Goal: Task Accomplishment & Management: Use online tool/utility

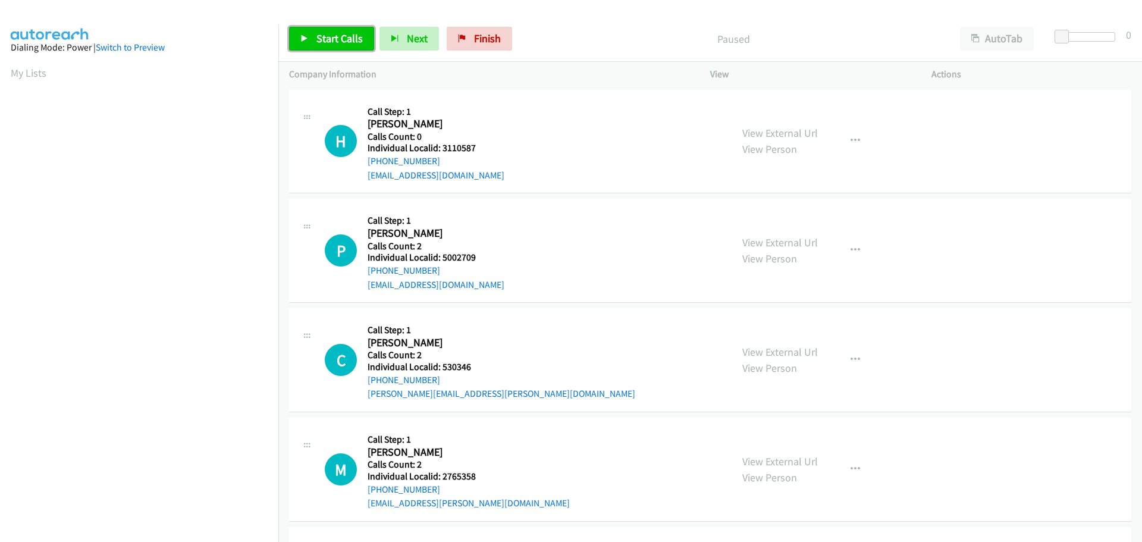
click at [321, 41] on span "Start Calls" at bounding box center [339, 39] width 46 height 14
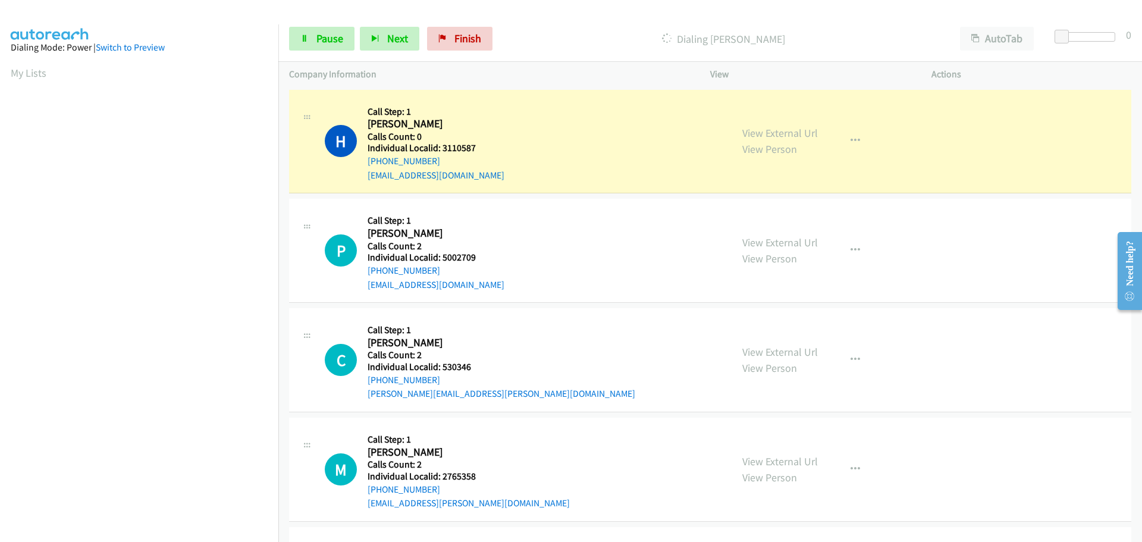
click at [457, 143] on h5 "Individual Localid: 3110587" at bounding box center [436, 148] width 137 height 12
copy h5 "3110587"
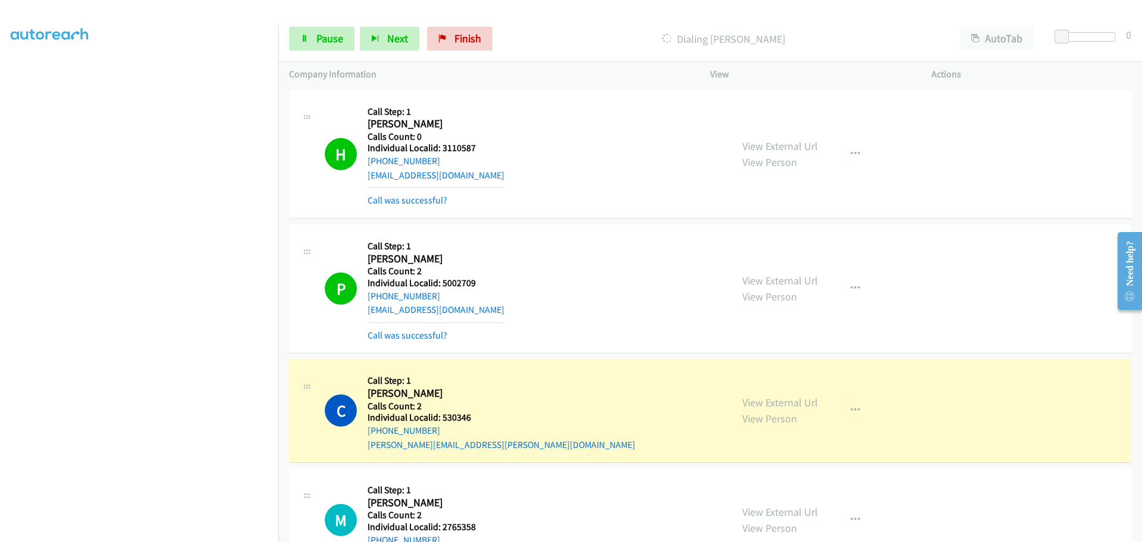
click at [457, 418] on h5 "Individual Localid: 530346" at bounding box center [502, 418] width 268 height 12
copy h5 "530346"
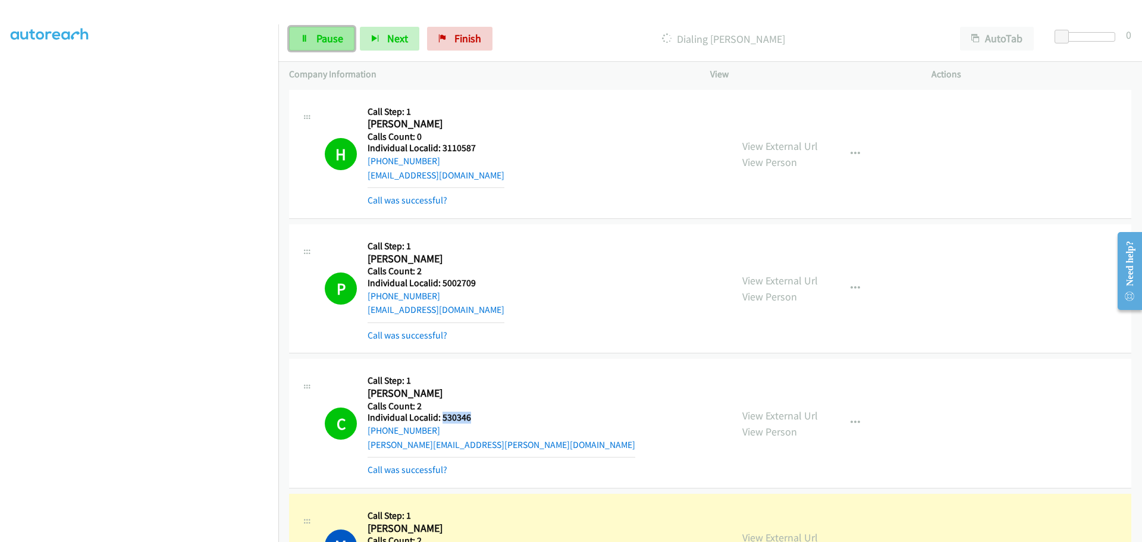
click at [331, 43] on span "Pause" at bounding box center [329, 39] width 27 height 14
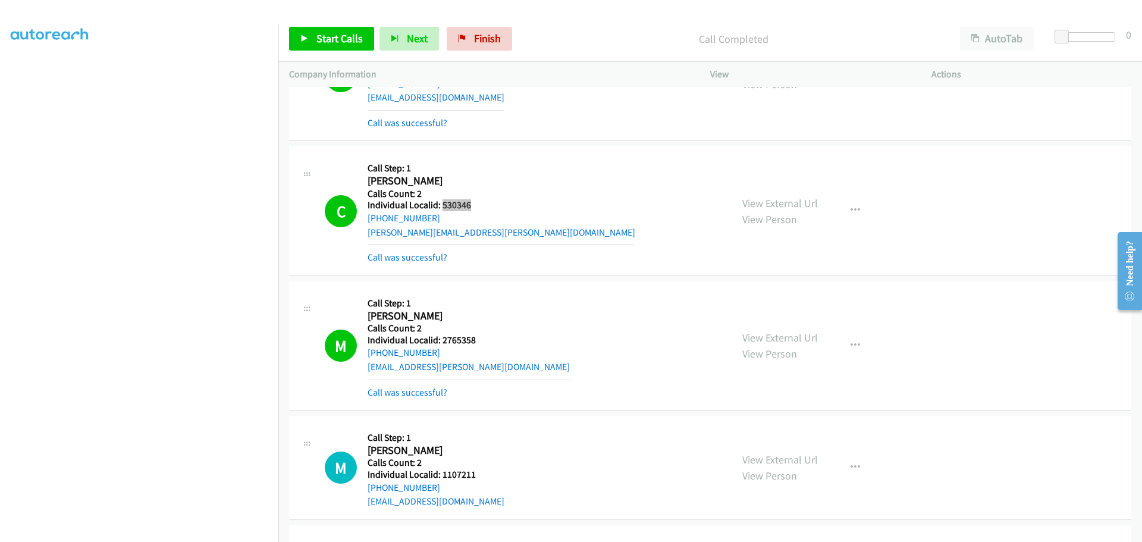
scroll to position [253, 0]
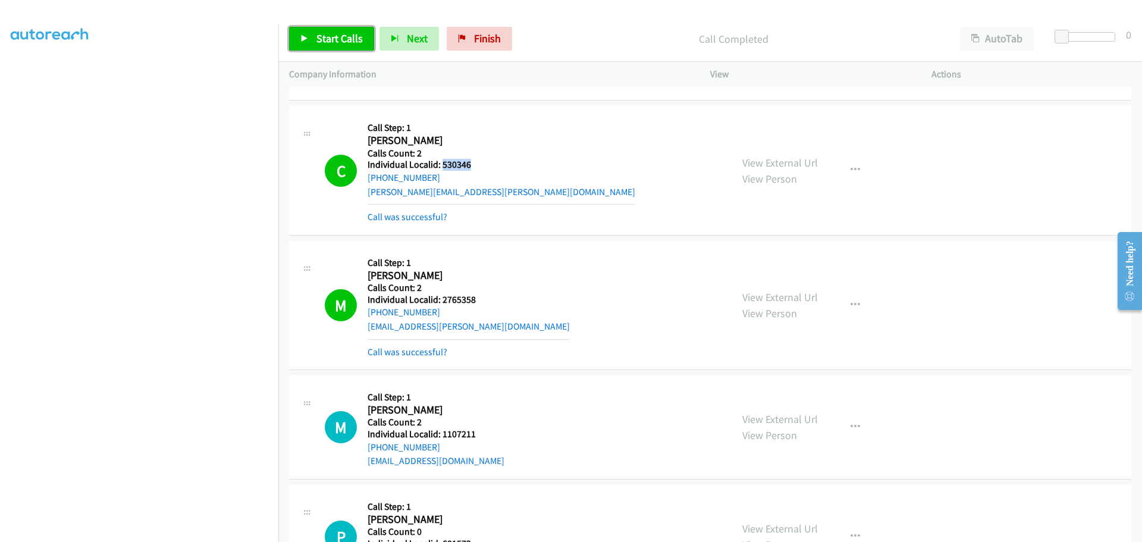
click at [326, 42] on span "Start Calls" at bounding box center [339, 39] width 46 height 14
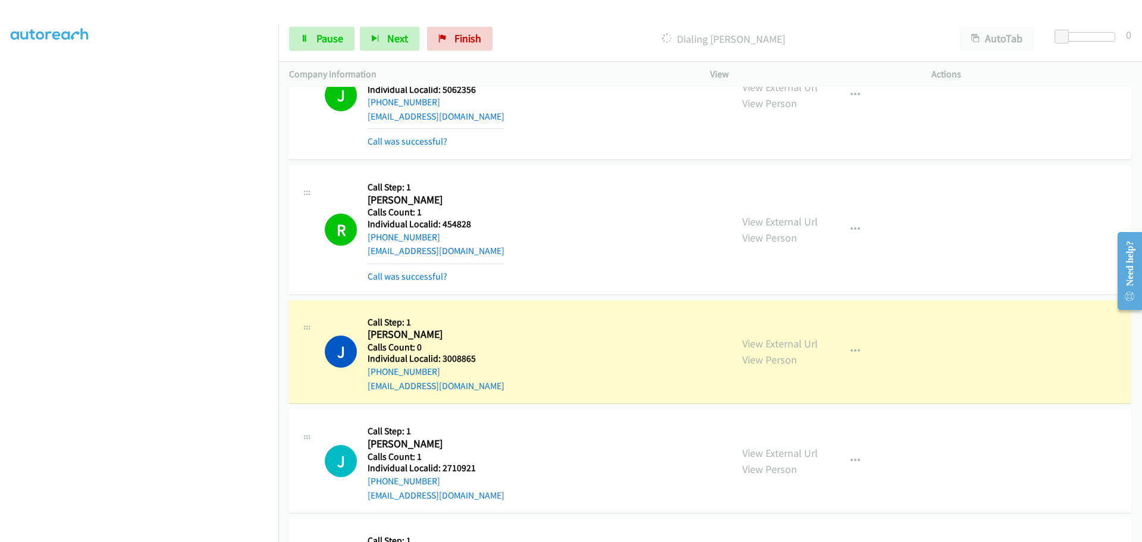
scroll to position [1948, 0]
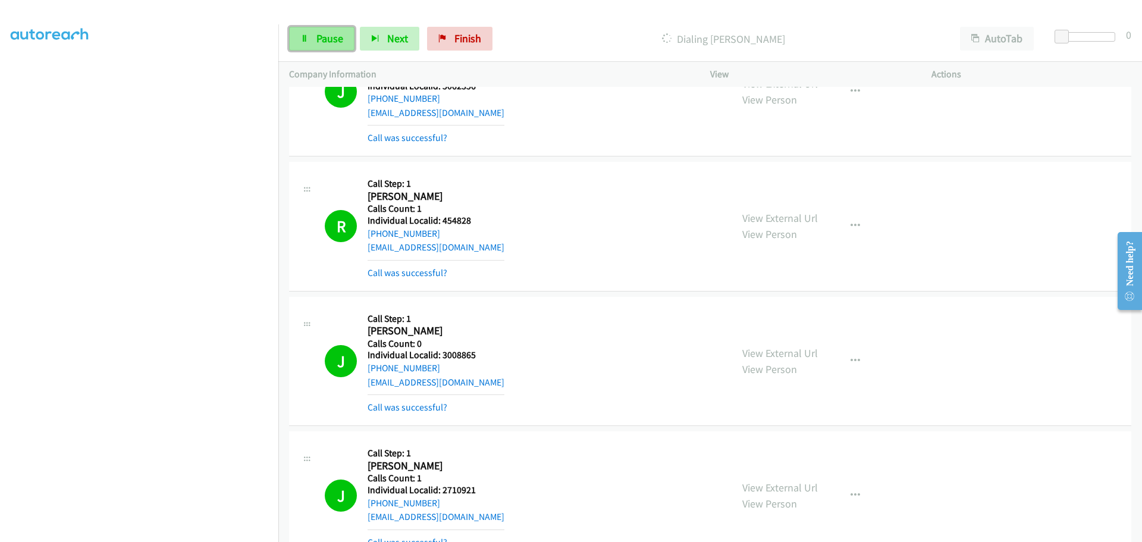
click at [341, 36] on span "Pause" at bounding box center [329, 39] width 27 height 14
click at [338, 45] on link "Start Calls" at bounding box center [331, 39] width 85 height 24
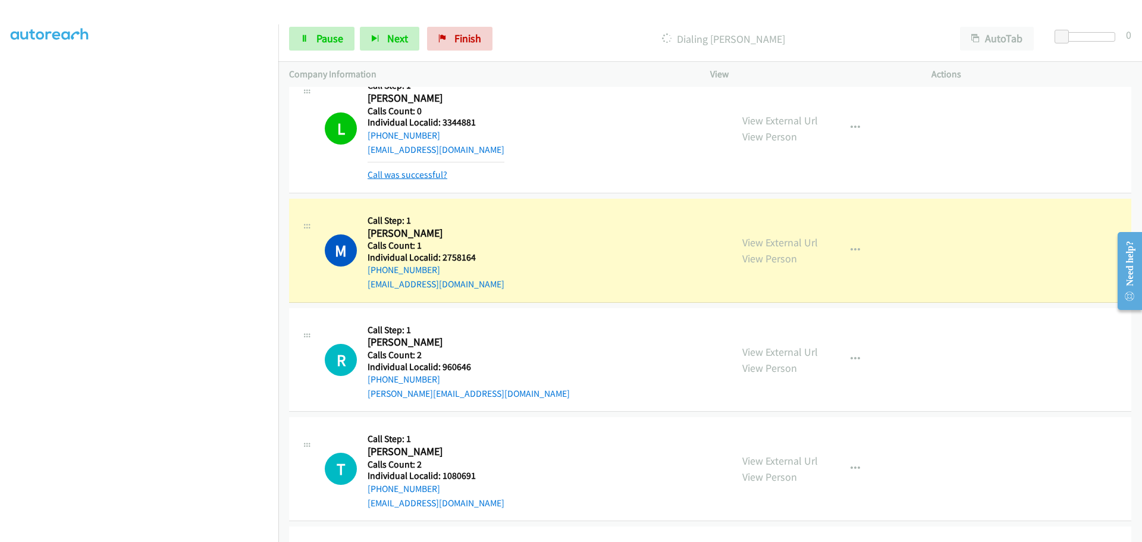
scroll to position [2453, 0]
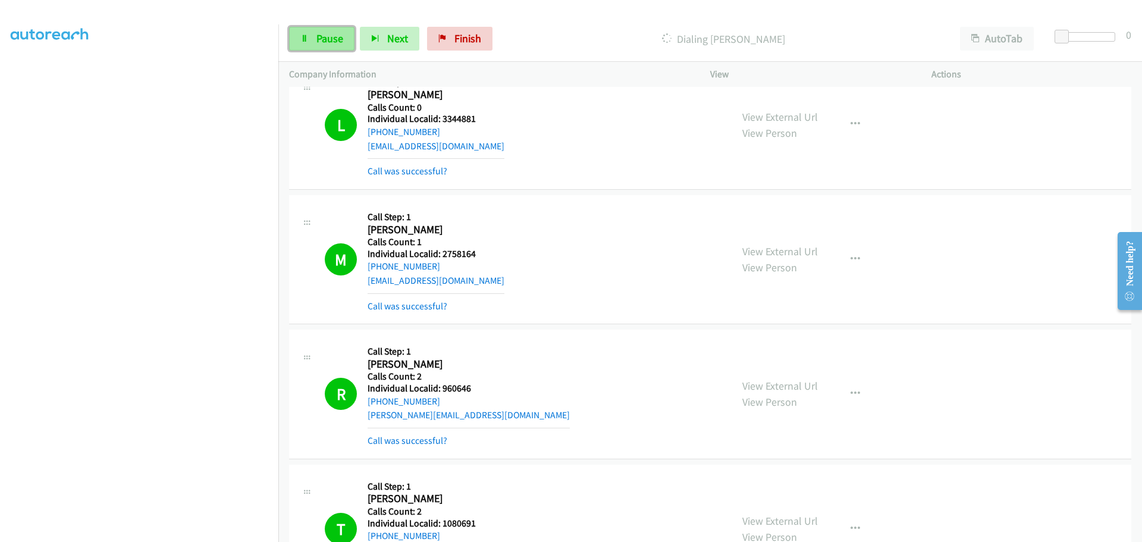
click at [318, 40] on span "Pause" at bounding box center [329, 39] width 27 height 14
